Goal: Use online tool/utility: Utilize a website feature to perform a specific function

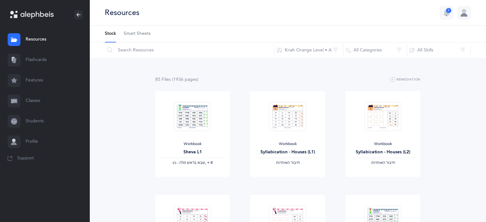
click at [42, 56] on link "Flashcards" at bounding box center [44, 60] width 89 height 20
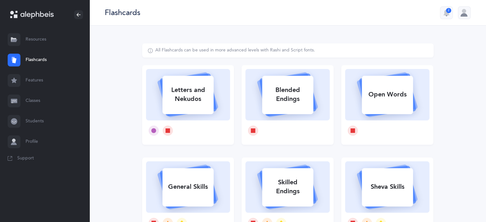
click at [200, 118] on icon at bounding box center [188, 93] width 76 height 53
select select
select select "single"
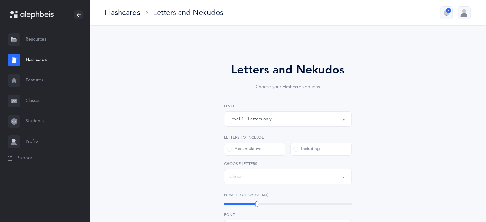
select select "27"
click at [248, 113] on button "Level 1 - Letters only" at bounding box center [288, 119] width 128 height 15
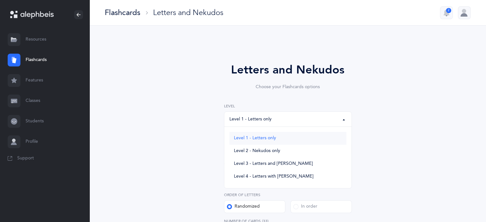
click at [263, 142] on link "Level 1 - Letters only" at bounding box center [287, 138] width 117 height 13
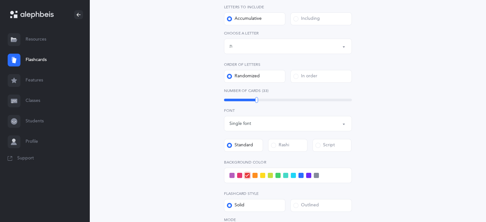
scroll to position [131, 0]
click at [261, 176] on span at bounding box center [262, 175] width 5 height 5
click at [0, 0] on input "checkbox" at bounding box center [0, 0] width 0 height 0
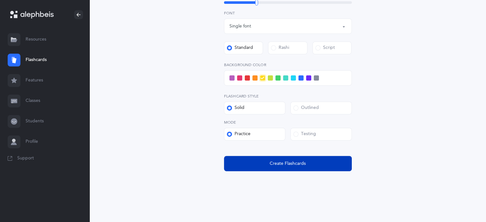
click at [283, 170] on button "Create Flashcards" at bounding box center [288, 163] width 128 height 15
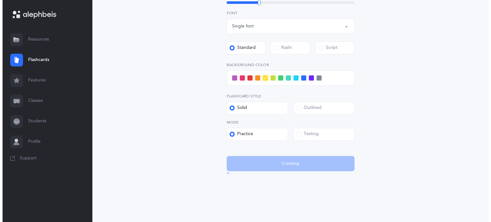
scroll to position [0, 0]
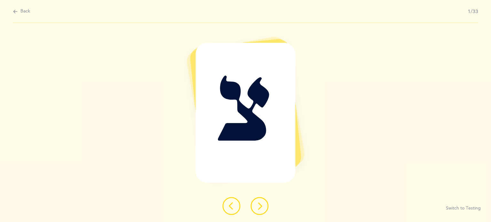
click at [253, 206] on button at bounding box center [260, 206] width 18 height 18
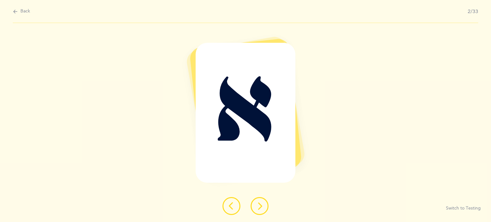
click at [253, 206] on button at bounding box center [260, 206] width 18 height 18
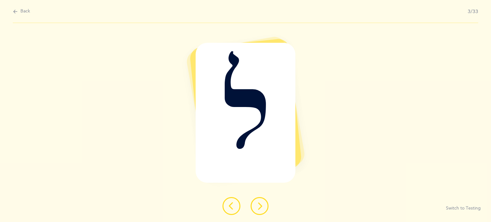
click at [253, 206] on button at bounding box center [260, 206] width 18 height 18
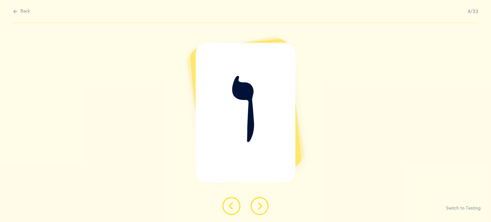
click at [253, 206] on button at bounding box center [260, 206] width 18 height 18
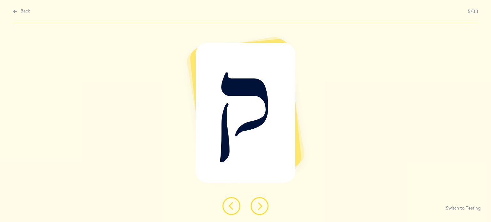
click at [253, 206] on button at bounding box center [260, 206] width 18 height 18
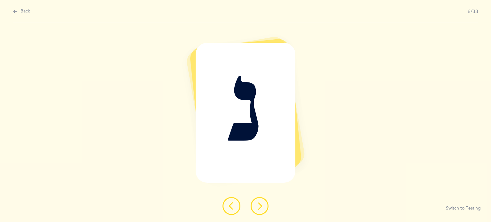
click at [253, 206] on button at bounding box center [260, 206] width 18 height 18
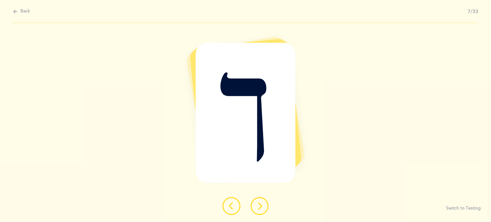
click at [253, 206] on button at bounding box center [260, 206] width 18 height 18
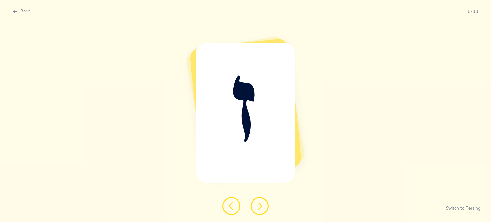
click at [253, 206] on button at bounding box center [260, 206] width 18 height 18
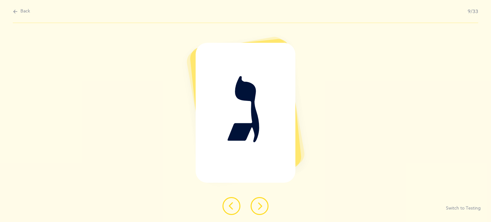
click at [253, 206] on button at bounding box center [260, 206] width 18 height 18
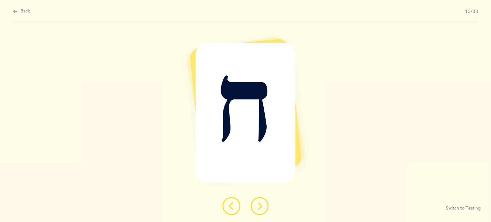
click at [253, 206] on button at bounding box center [260, 206] width 18 height 18
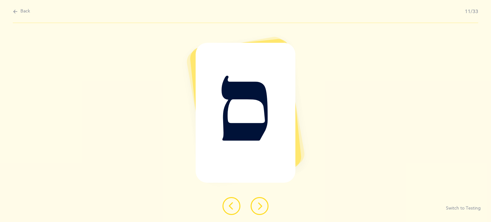
click at [253, 206] on button at bounding box center [260, 206] width 18 height 18
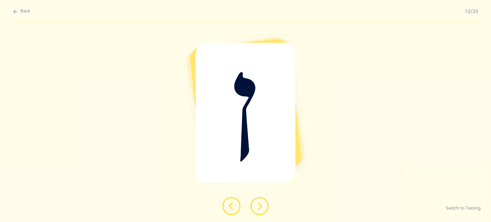
click at [253, 206] on button at bounding box center [260, 206] width 18 height 18
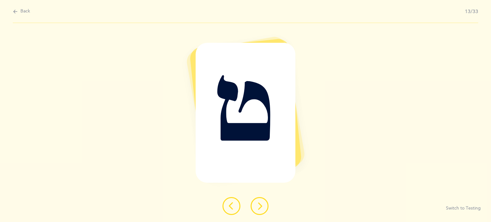
click at [253, 206] on button at bounding box center [260, 206] width 18 height 18
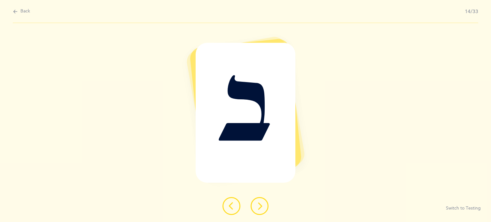
click at [253, 206] on button at bounding box center [260, 206] width 18 height 18
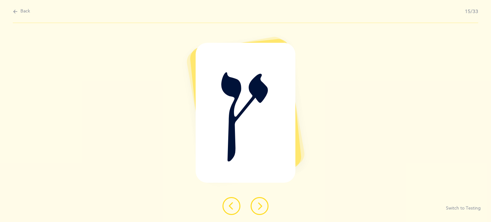
click at [265, 207] on button at bounding box center [260, 206] width 18 height 18
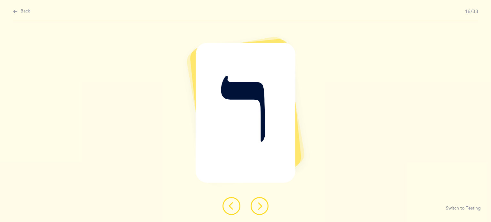
click at [265, 207] on button at bounding box center [260, 206] width 18 height 18
click at [265, 208] on button at bounding box center [260, 206] width 18 height 18
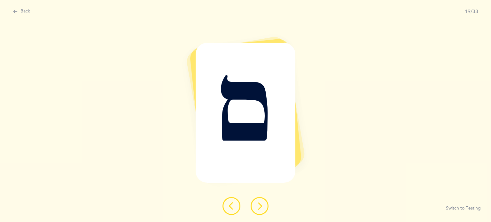
click at [265, 208] on button at bounding box center [260, 206] width 18 height 18
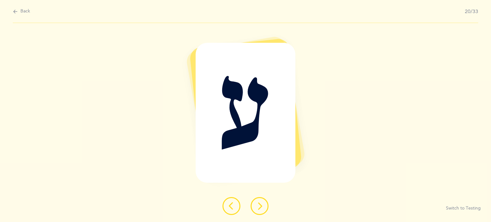
click at [265, 208] on button at bounding box center [260, 206] width 18 height 18
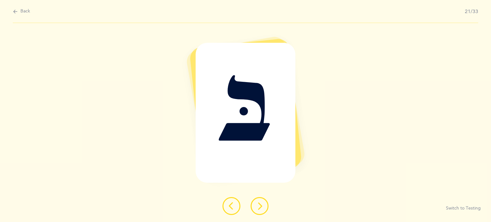
click at [265, 208] on button at bounding box center [260, 206] width 18 height 18
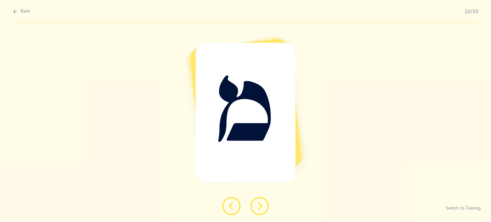
click at [265, 208] on button at bounding box center [260, 206] width 18 height 18
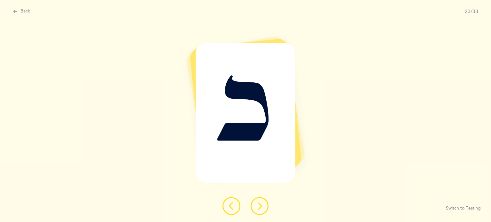
click at [265, 208] on button at bounding box center [260, 206] width 18 height 18
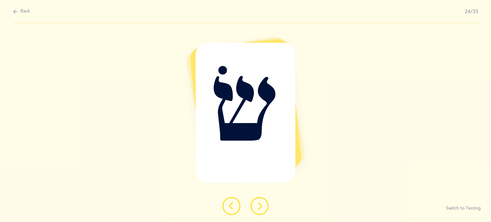
click at [265, 208] on button at bounding box center [260, 206] width 18 height 18
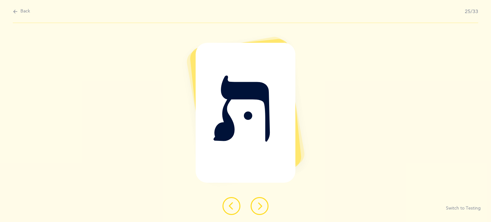
click at [265, 208] on button at bounding box center [260, 206] width 18 height 18
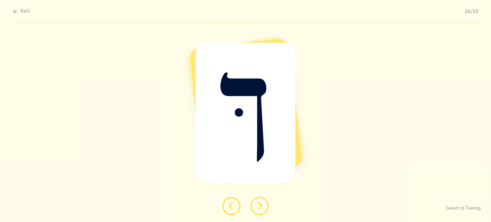
click at [265, 208] on button at bounding box center [260, 206] width 18 height 18
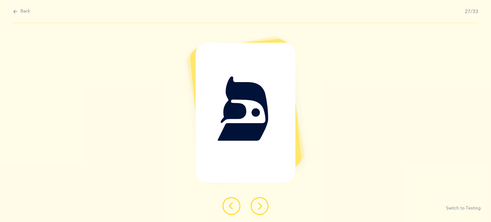
click at [265, 208] on button at bounding box center [260, 206] width 18 height 18
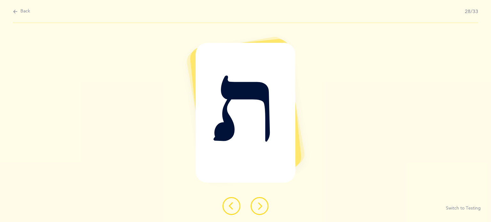
click at [265, 208] on button at bounding box center [260, 206] width 18 height 18
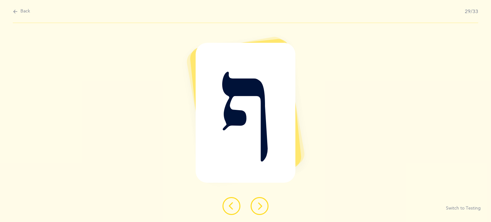
click at [265, 208] on button at bounding box center [260, 206] width 18 height 18
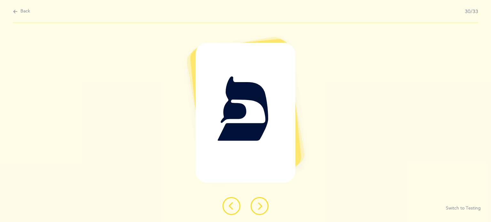
click at [265, 208] on button at bounding box center [260, 206] width 18 height 18
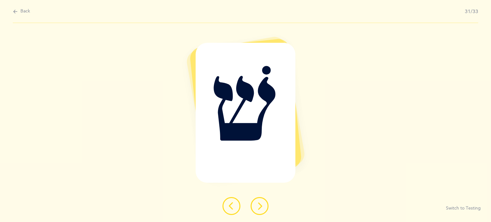
click at [265, 208] on button at bounding box center [260, 206] width 18 height 18
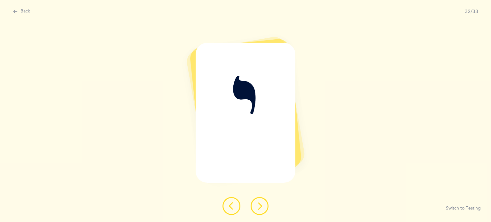
click at [265, 208] on button at bounding box center [260, 206] width 18 height 18
